Goal: Information Seeking & Learning: Learn about a topic

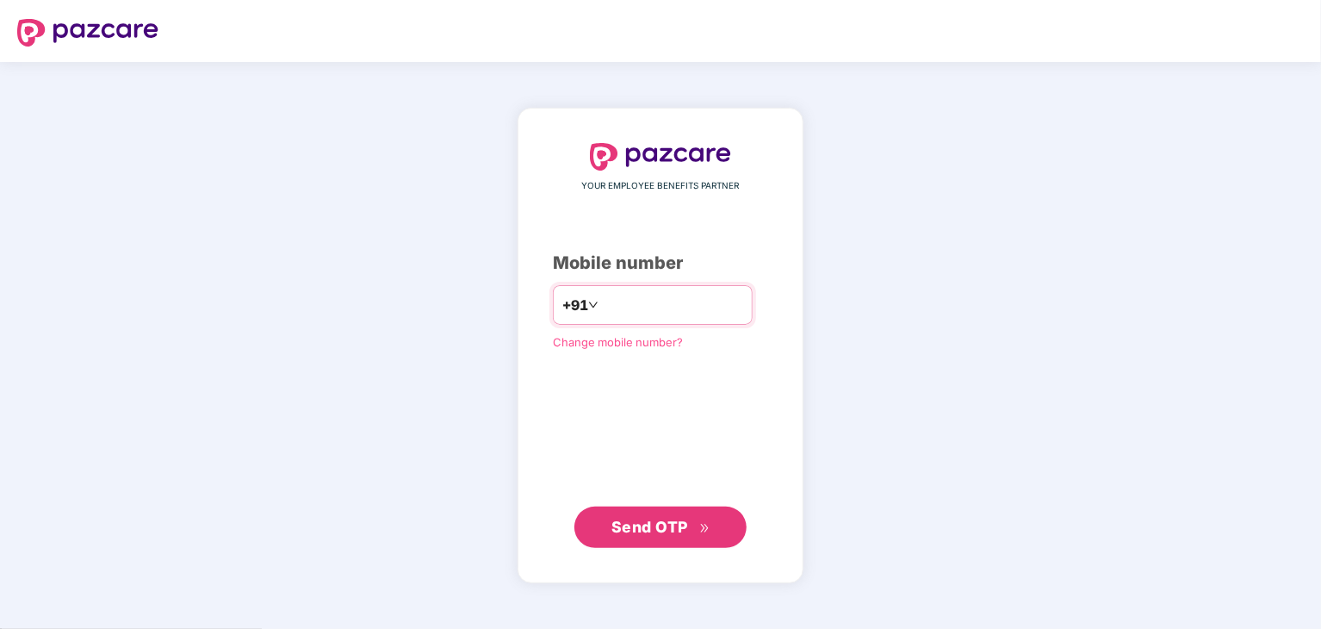
type input "**********"
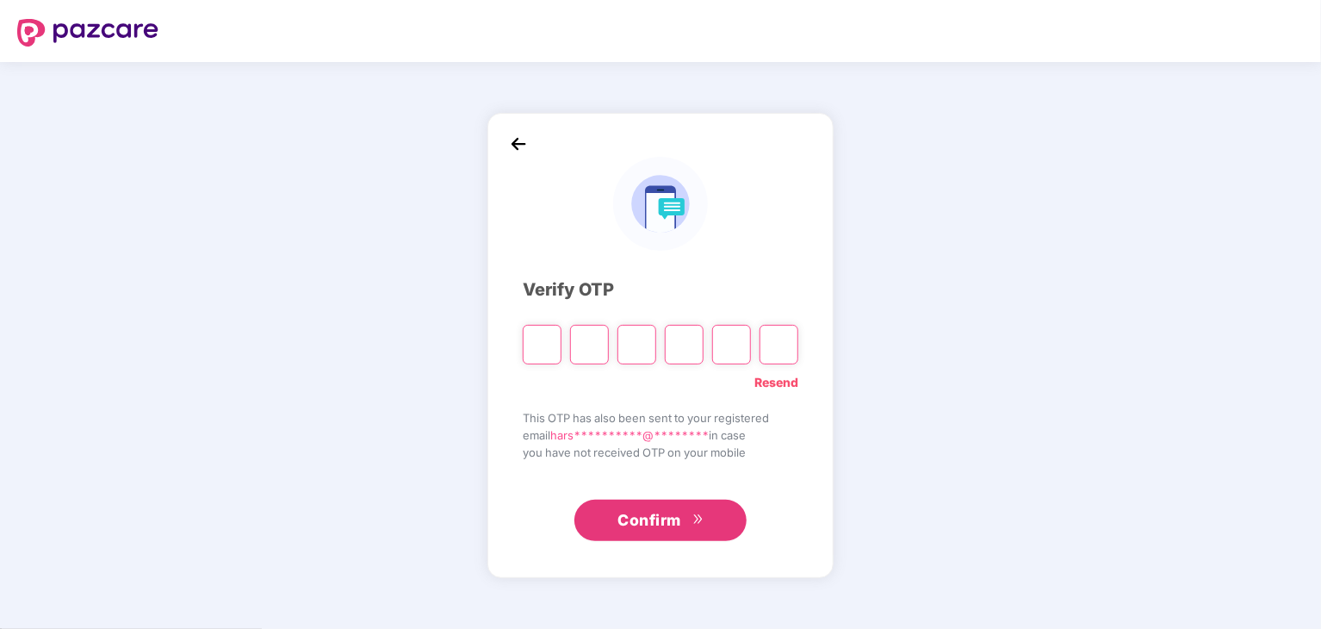
type input "*"
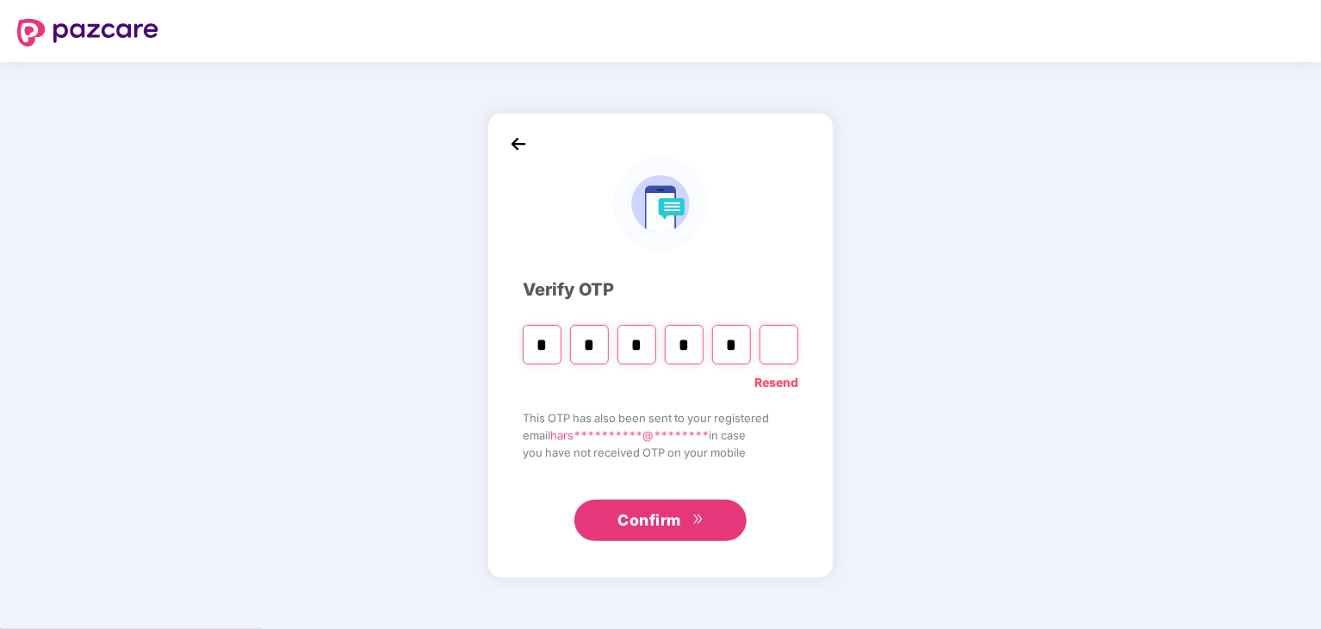
type input "*"
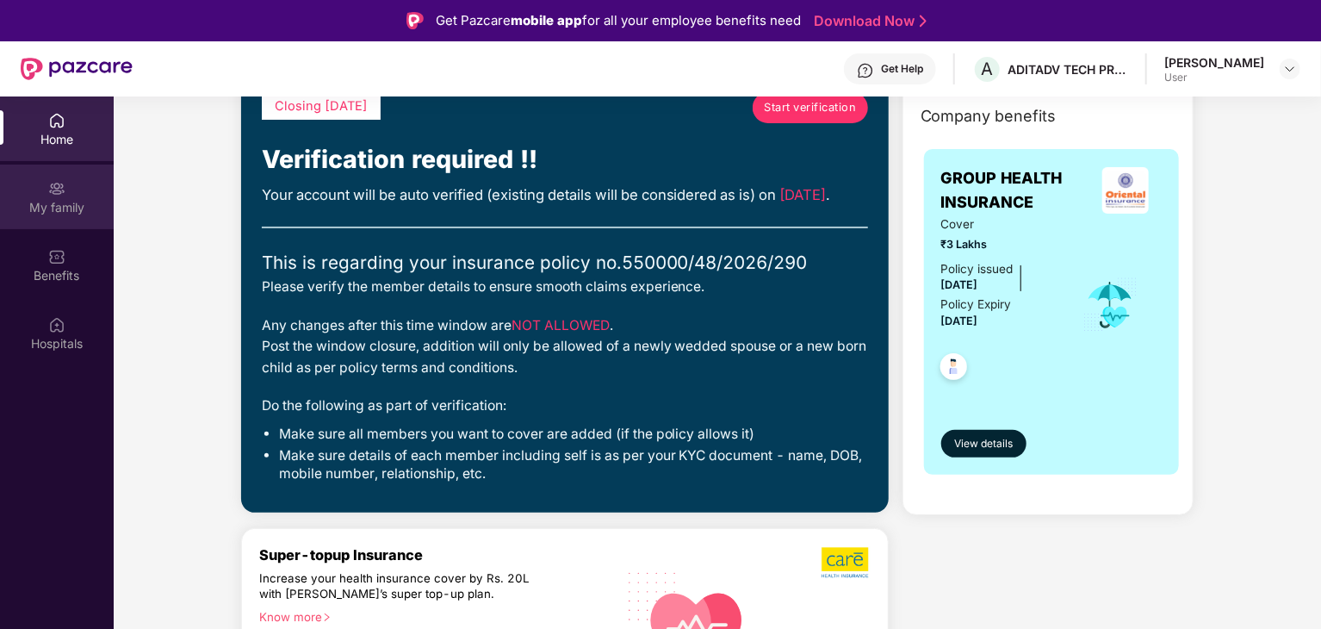
scroll to position [582, 0]
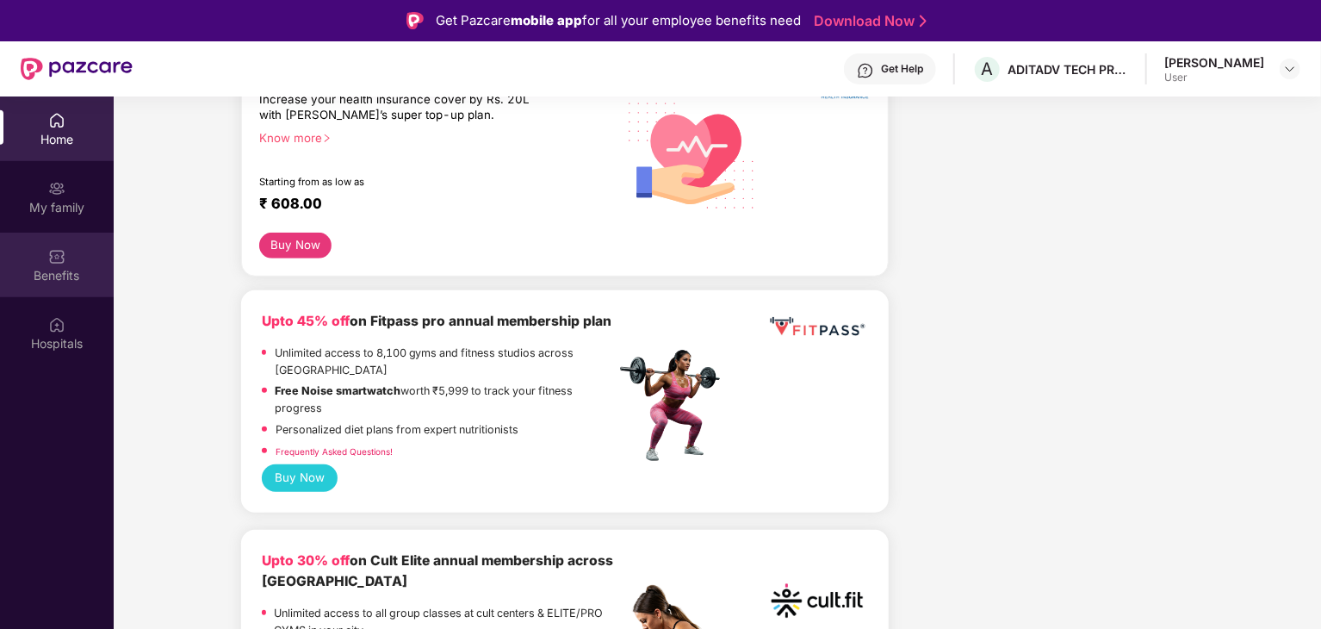
click at [52, 267] on div "Benefits" at bounding box center [57, 275] width 114 height 17
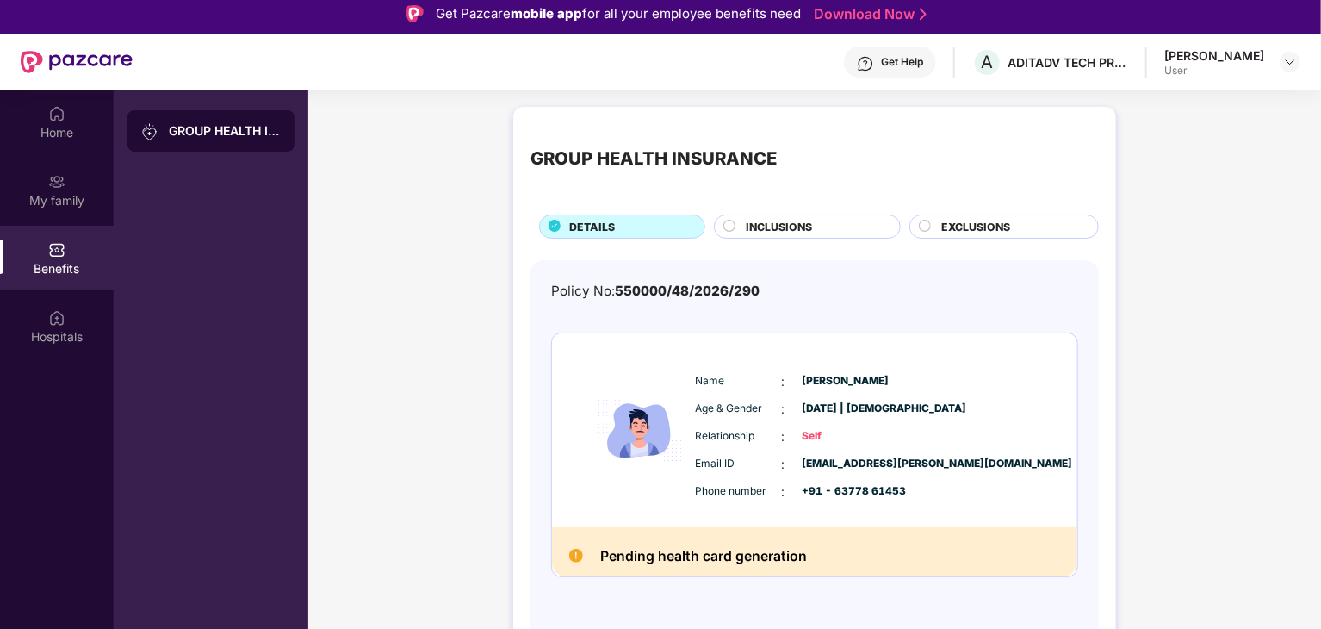
scroll to position [6, 0]
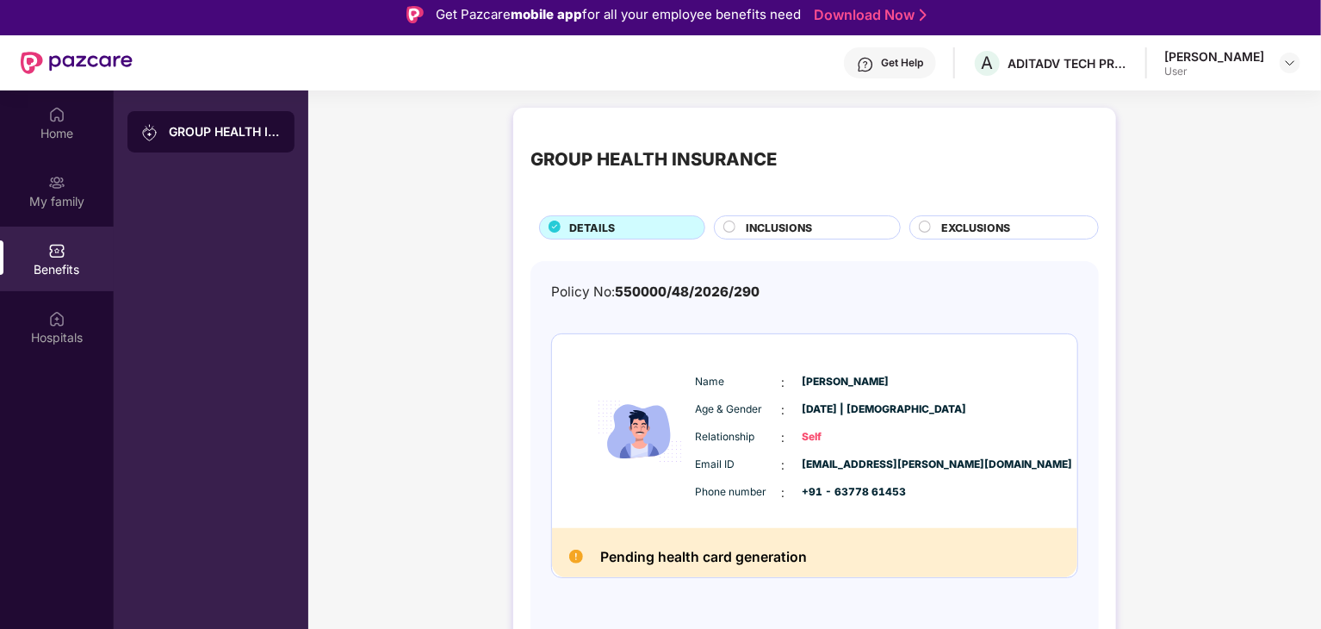
click at [810, 229] on span "INCLUSIONS" at bounding box center [779, 228] width 66 height 16
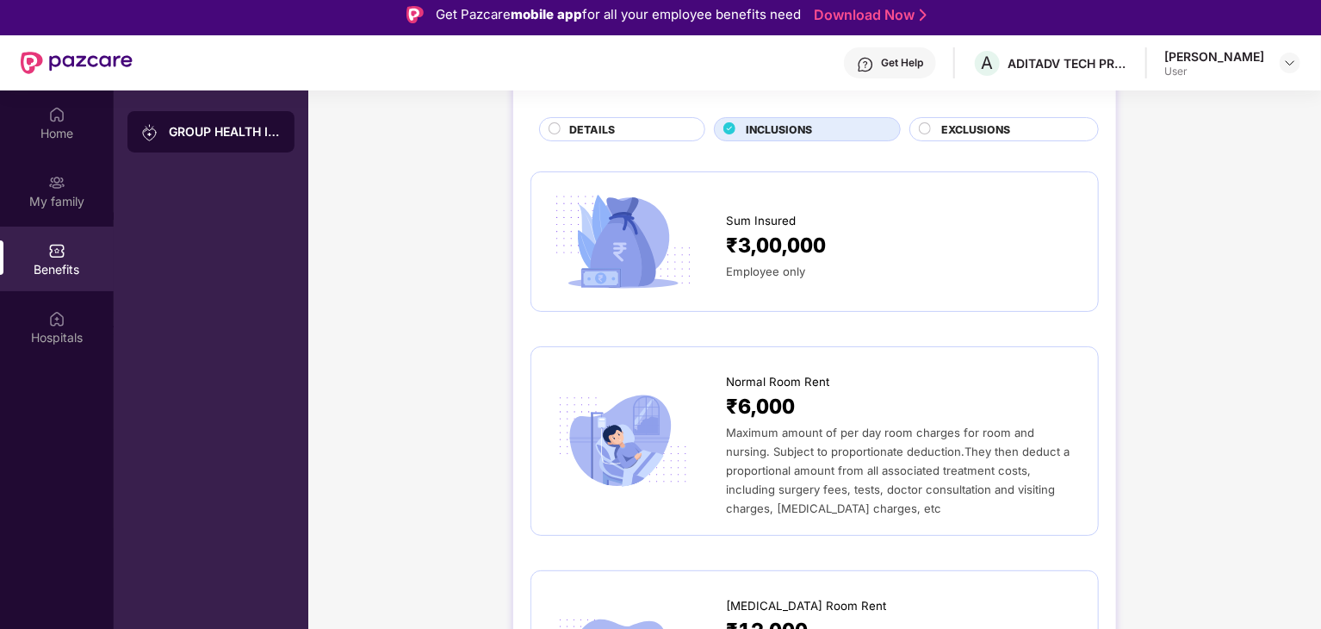
scroll to position [52, 0]
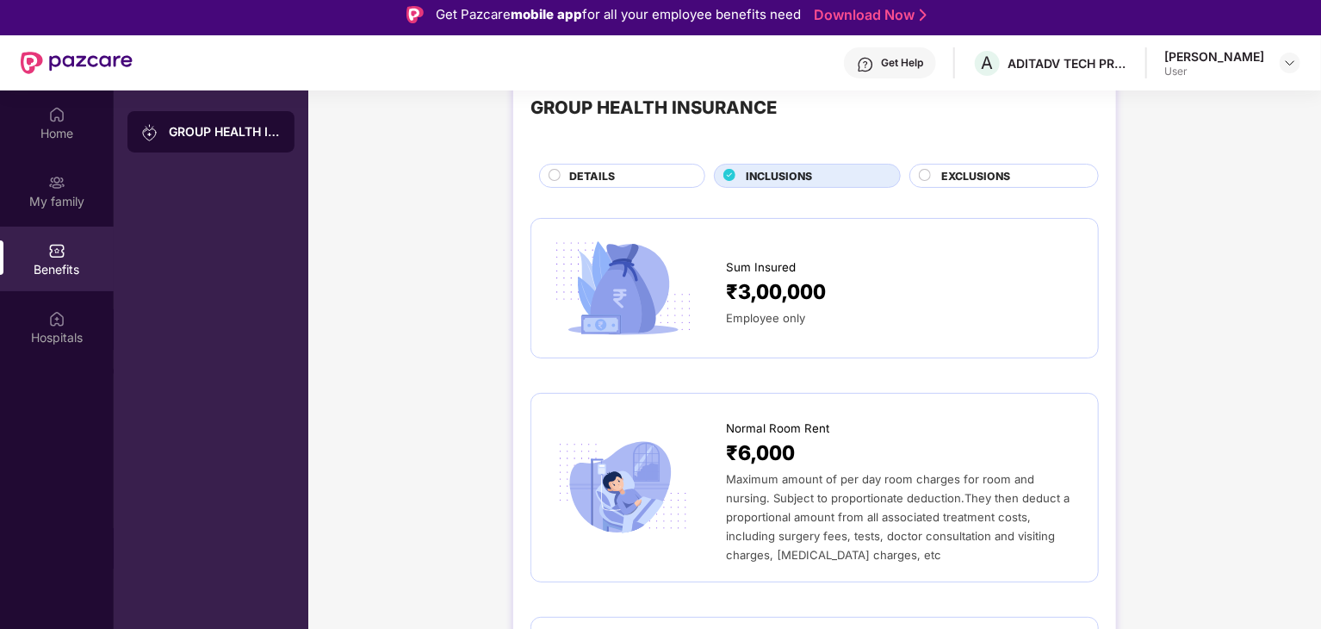
click at [948, 177] on span "EXCLUSIONS" at bounding box center [976, 176] width 69 height 16
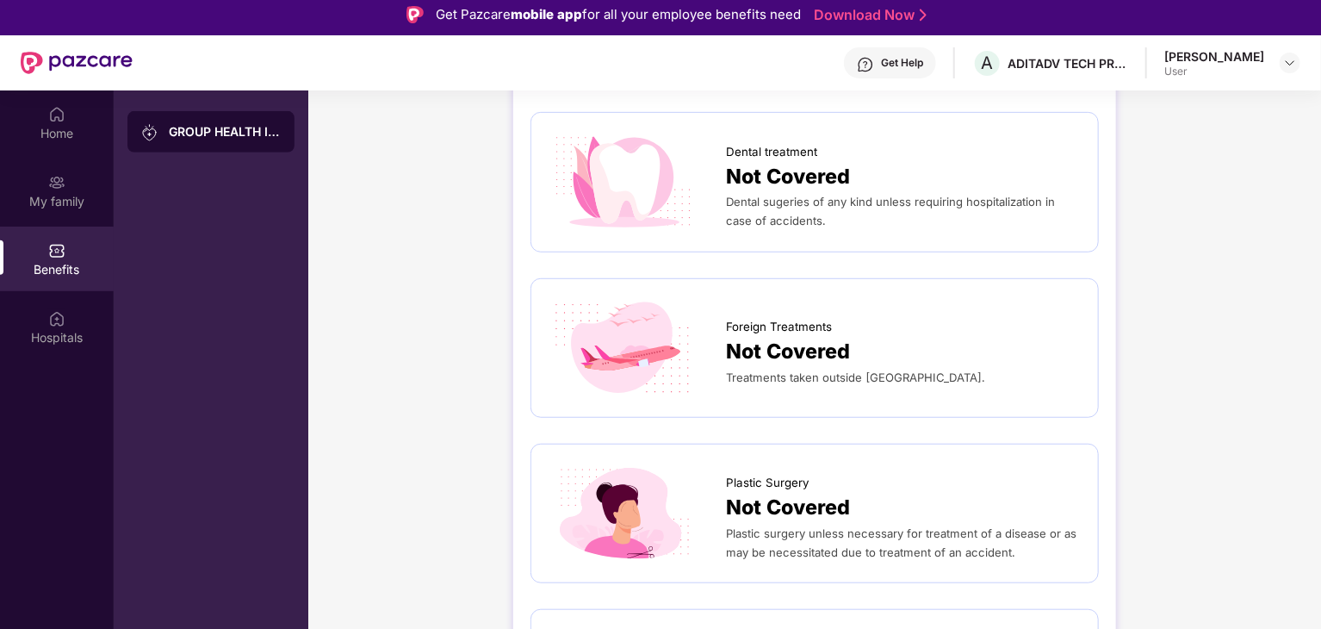
scroll to position [0, 0]
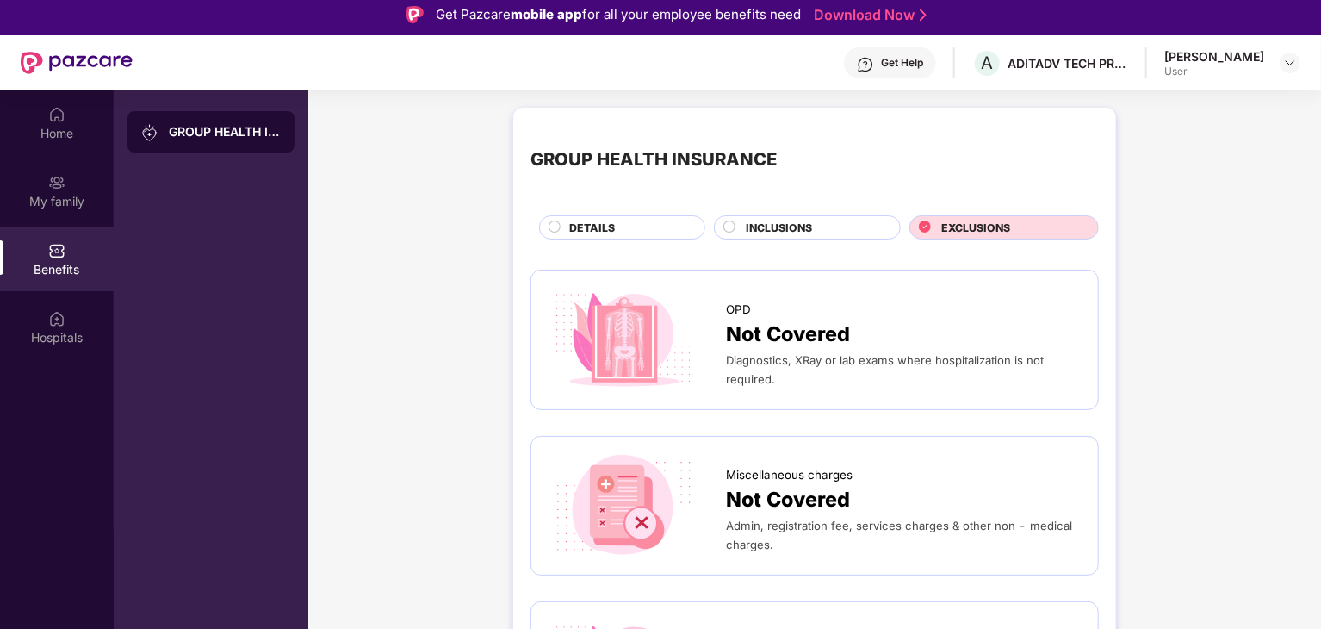
click at [620, 229] on div "DETAILS" at bounding box center [628, 229] width 135 height 19
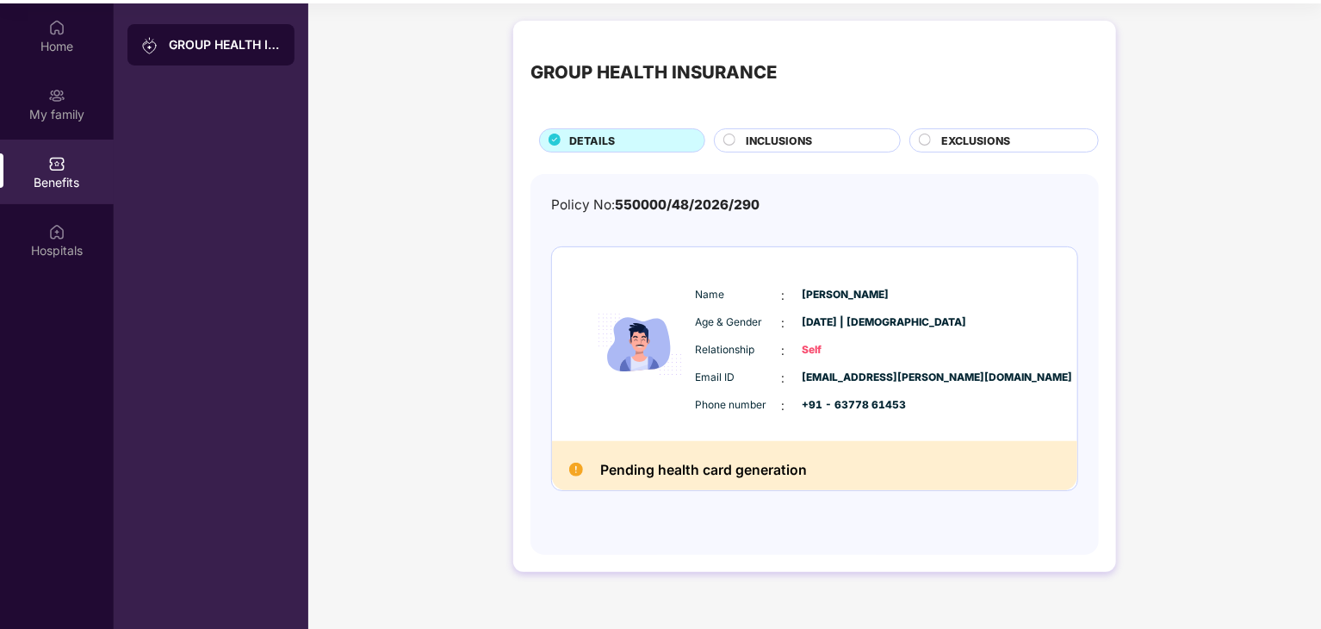
scroll to position [96, 0]
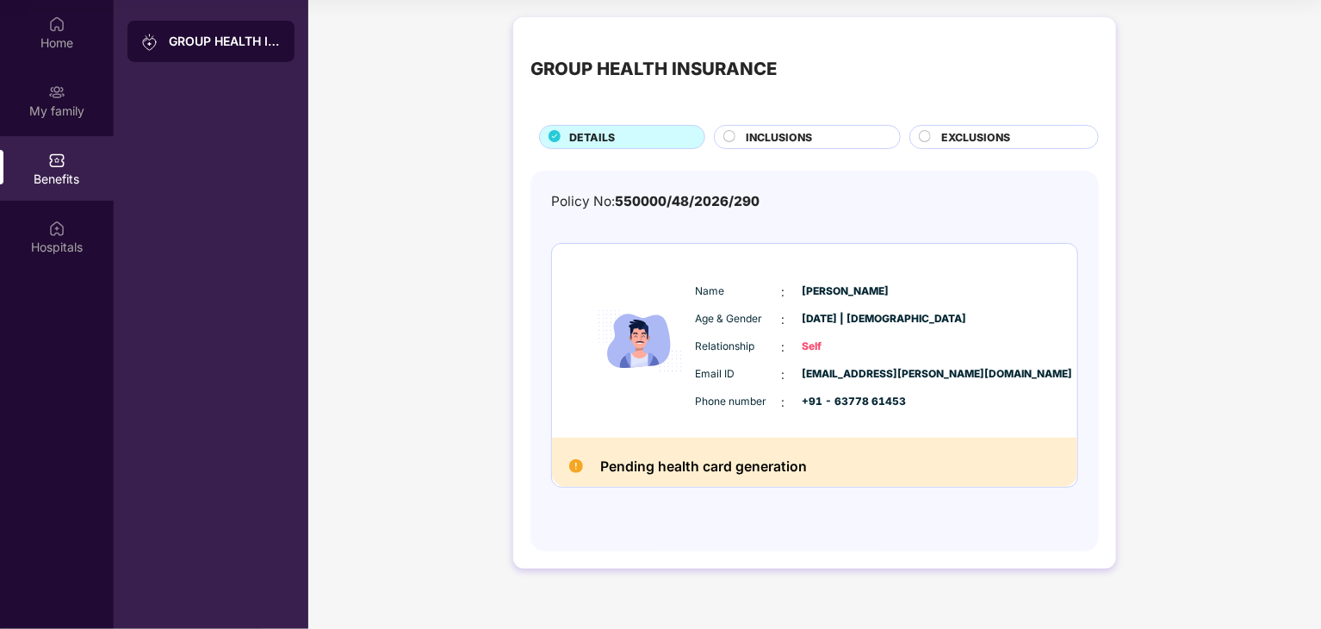
click at [773, 134] on span "INCLUSIONS" at bounding box center [779, 137] width 66 height 16
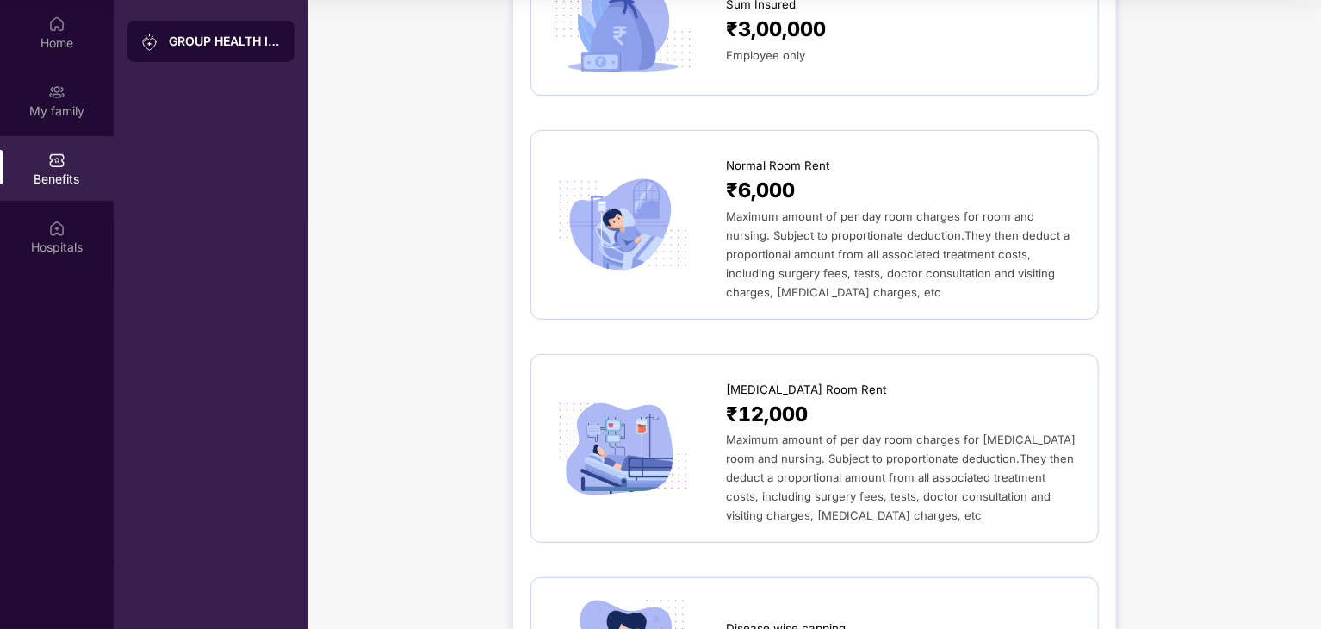
scroll to position [0, 0]
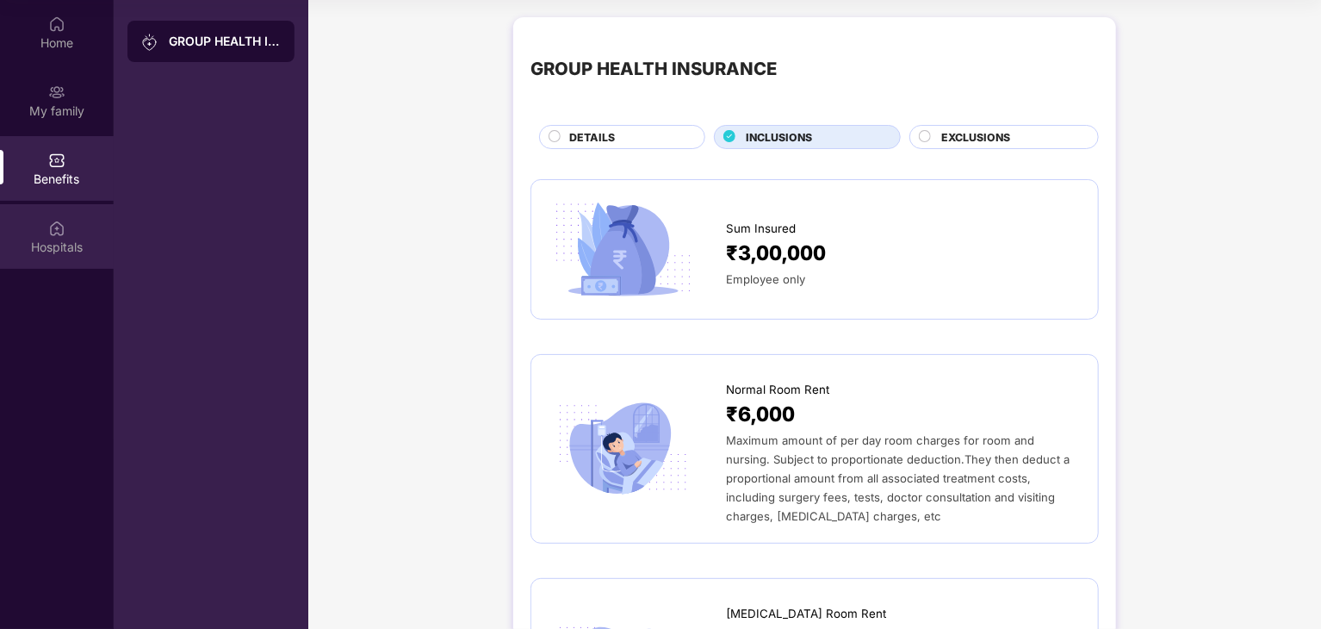
click at [89, 234] on div "Hospitals" at bounding box center [57, 236] width 114 height 65
